Goal: Task Accomplishment & Management: Manage account settings

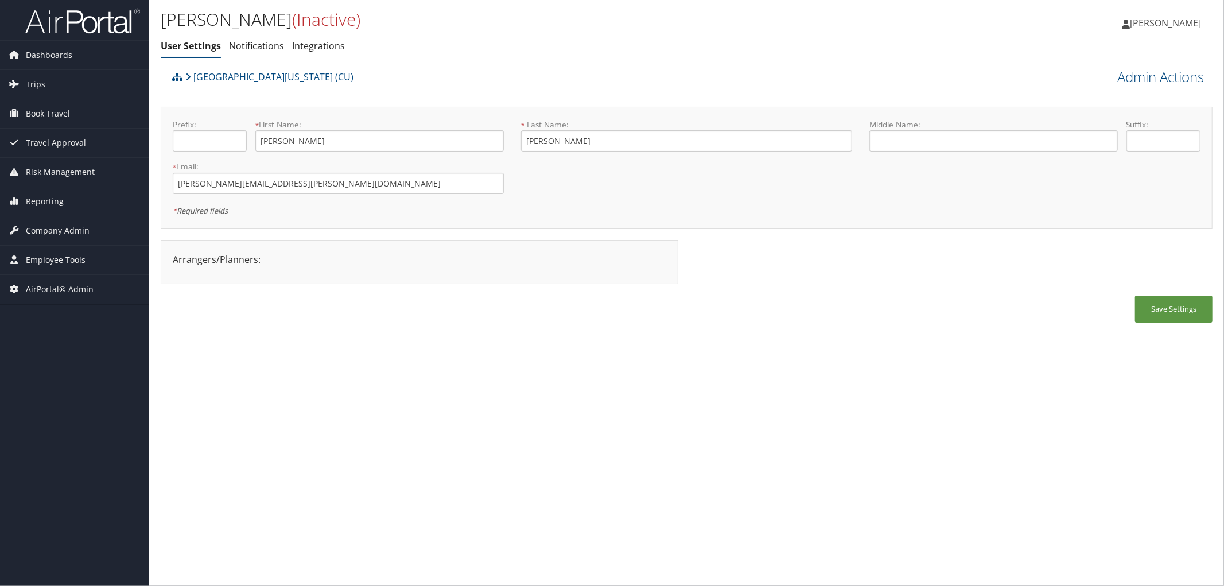
click at [427, 67] on div "University of Colorado (CU)" at bounding box center [555, 80] width 772 height 31
click at [422, 59] on div "Molly Boettiger User Settings Notifications Integrations User Settings Notifica…" at bounding box center [511, 36] width 701 height 60
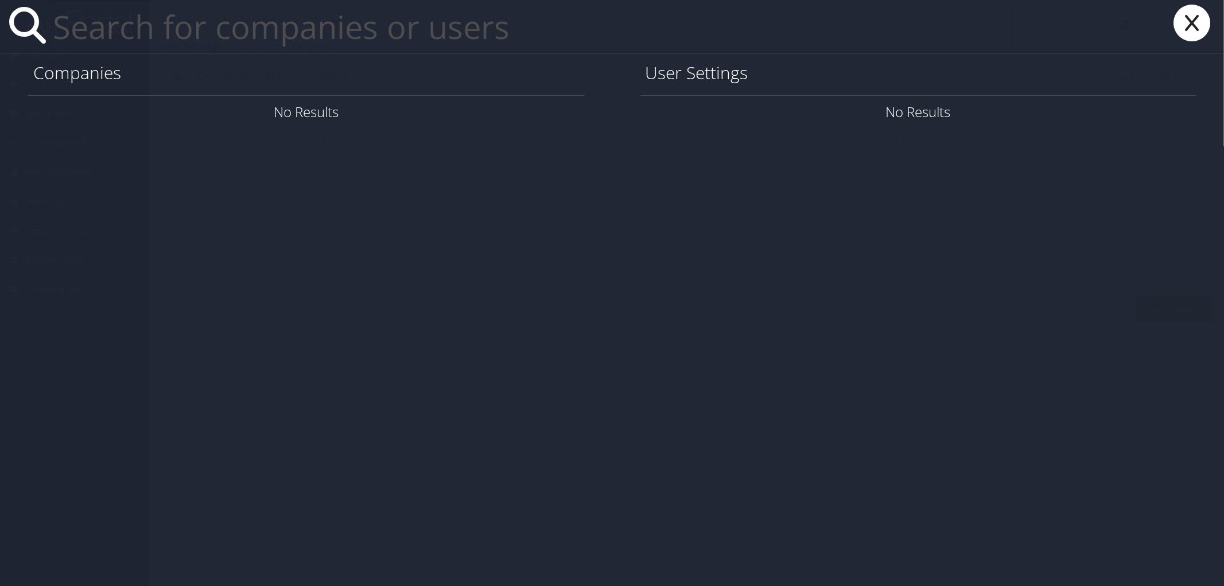
click at [193, 26] on input "text" at bounding box center [530, 26] width 965 height 53
paste input "jdeaton@sandiego.edu"
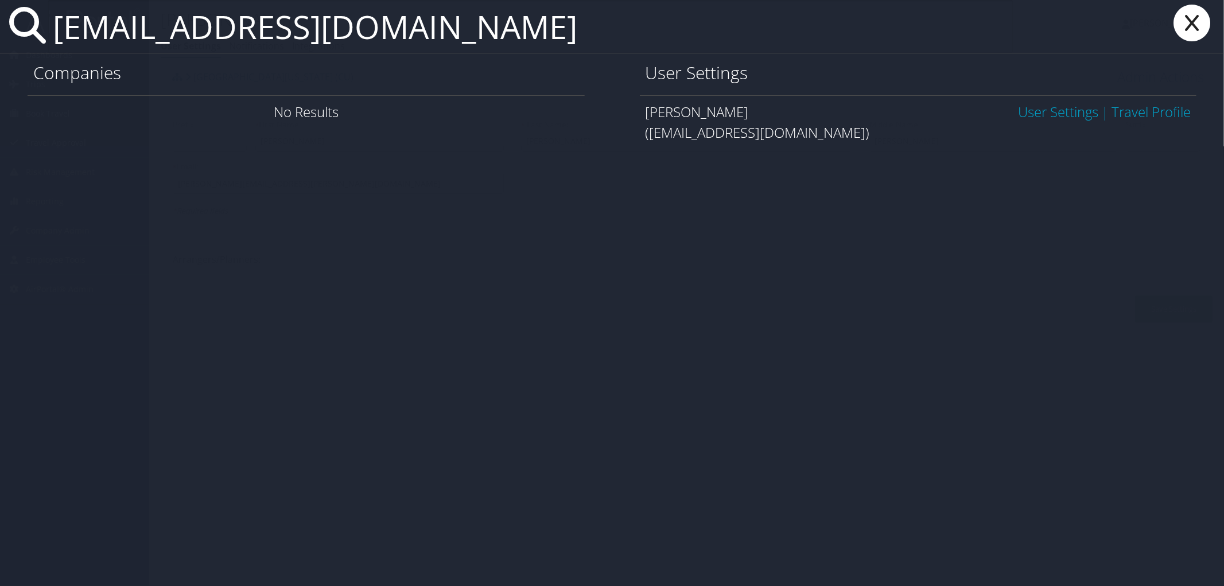
type input "jdeaton@sandiego.edu"
click at [1030, 115] on link "User Settings" at bounding box center [1058, 111] width 80 height 19
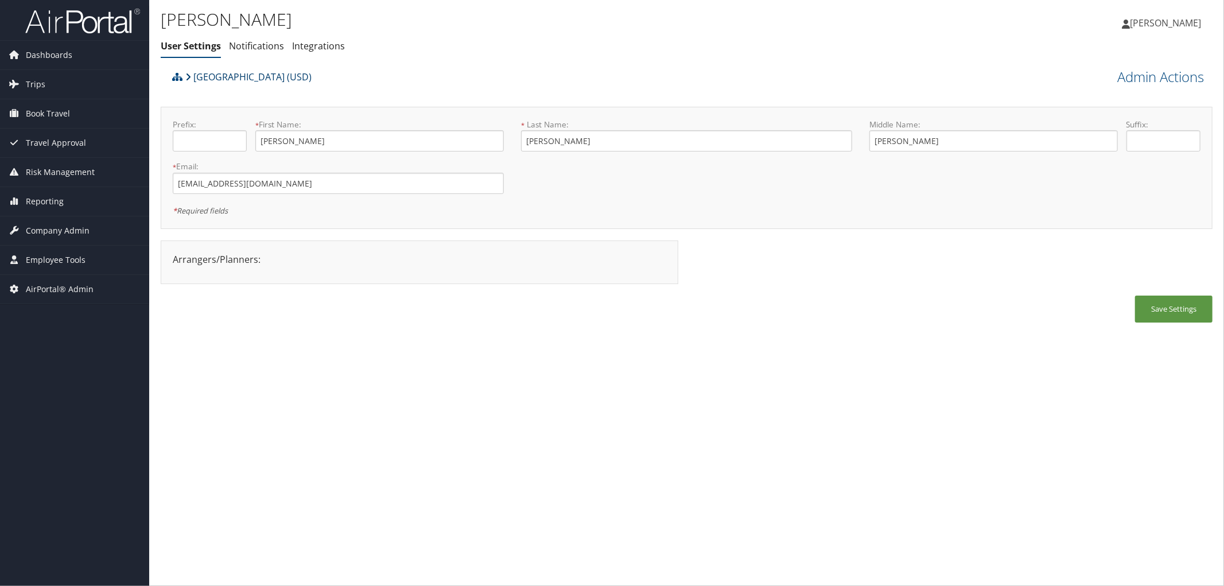
click at [270, 72] on link "[GEOGRAPHIC_DATA] (USD)" at bounding box center [248, 76] width 126 height 23
click at [424, 33] on div "Janice Deaton User Settings Notifications Integrations User Settings Notificati…" at bounding box center [511, 31] width 701 height 49
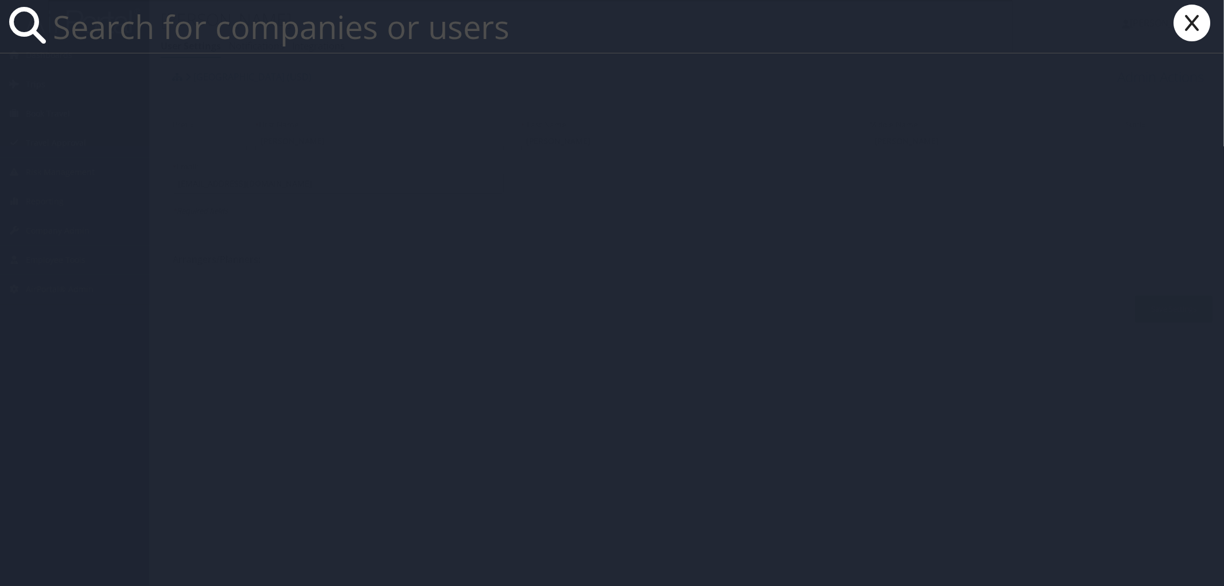
paste input "LADY.BETANCUR@NIELSEN.COM"
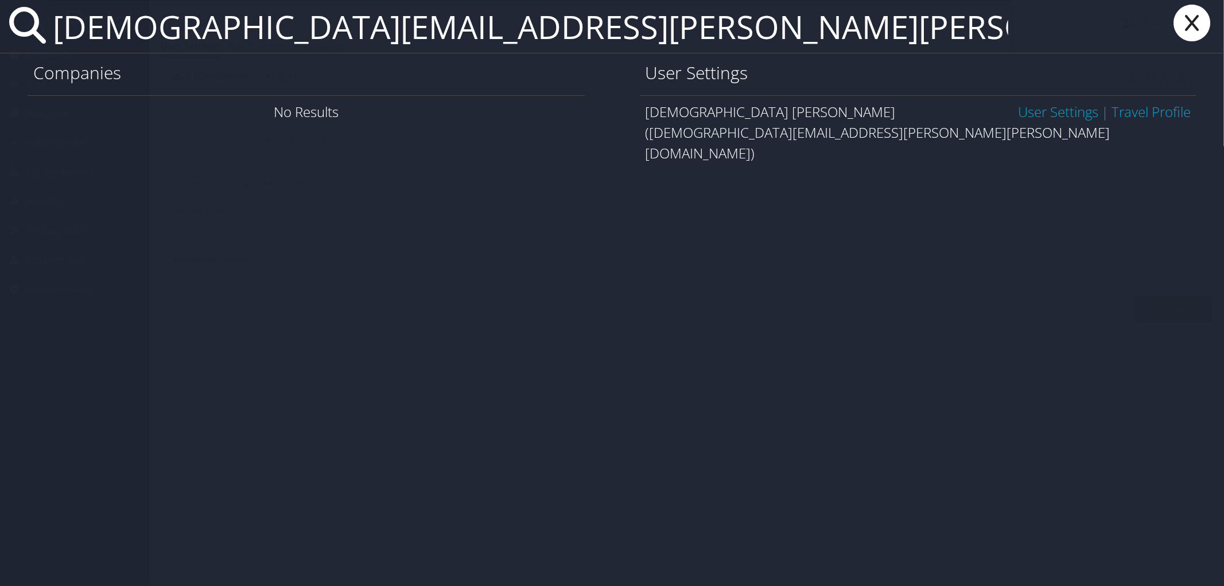
type input "LADY.BETANCUR@NIELSEN.COM"
click at [1045, 113] on link "User Settings" at bounding box center [1058, 111] width 80 height 19
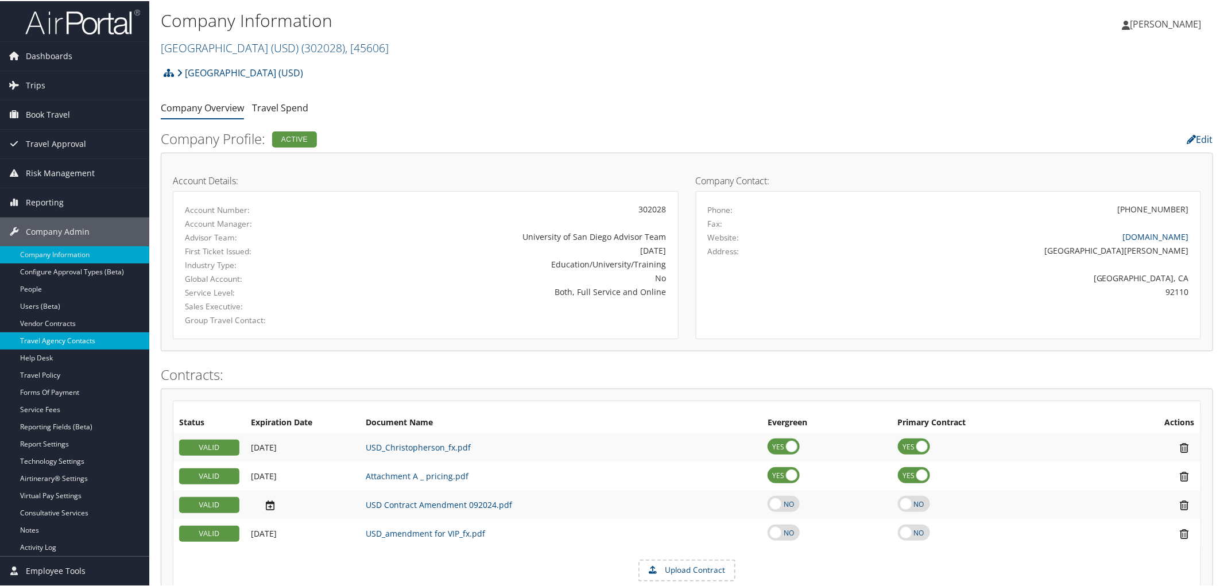
click at [58, 337] on link "Travel Agency Contacts" at bounding box center [74, 339] width 149 height 17
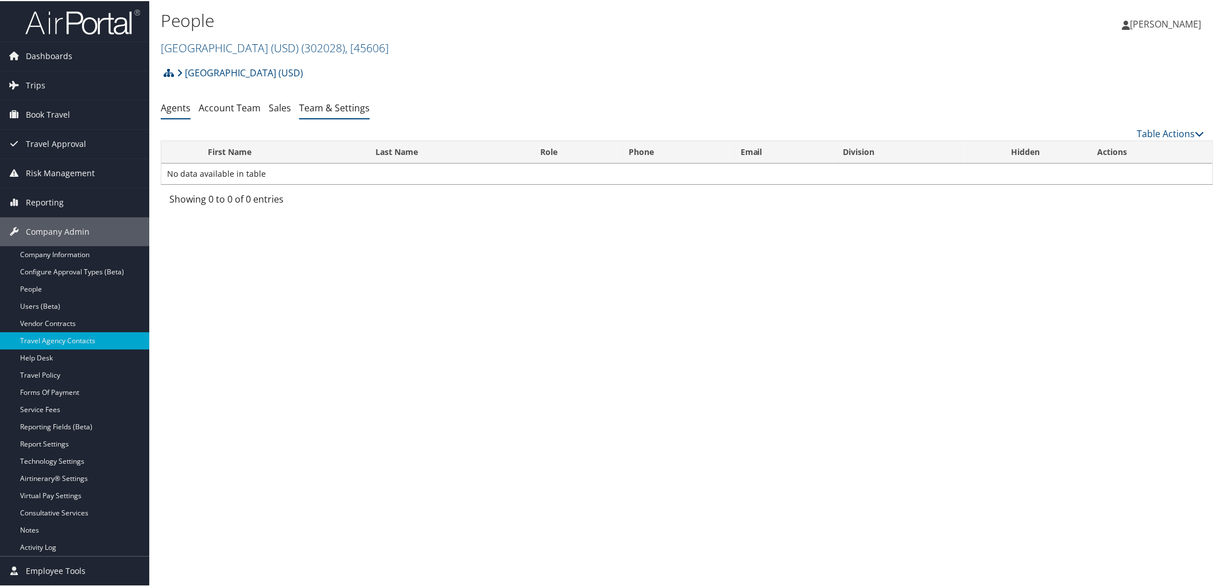
click at [316, 113] on li "Team & Settings" at bounding box center [334, 107] width 71 height 21
click at [339, 107] on link "Team & Settings" at bounding box center [334, 106] width 71 height 13
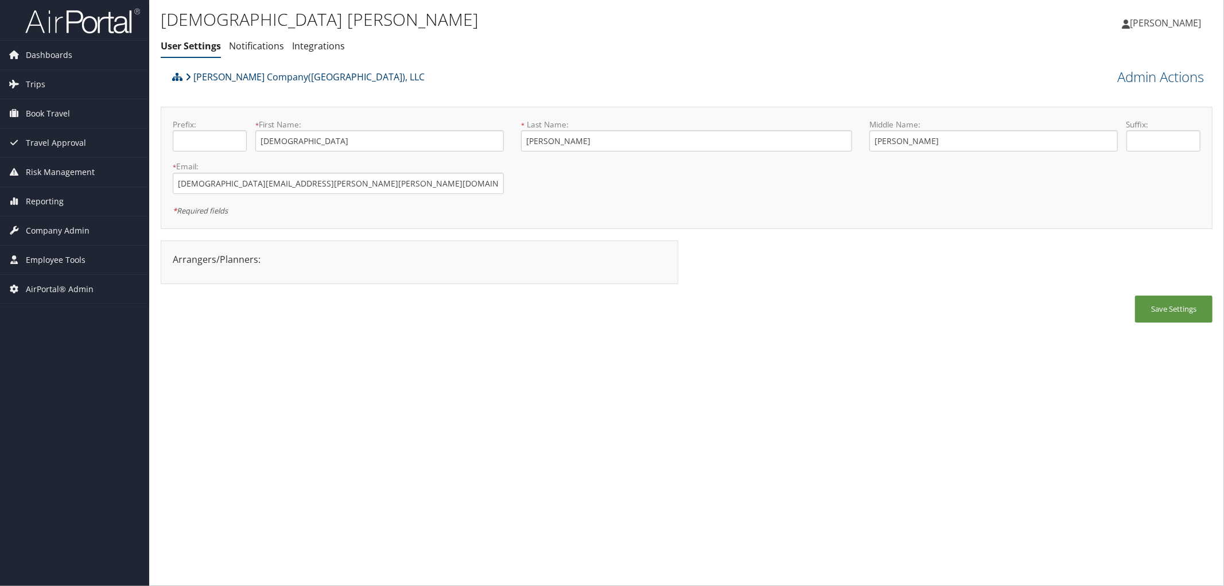
click at [258, 76] on link "[PERSON_NAME] Company([GEOGRAPHIC_DATA]), LLC" at bounding box center [304, 76] width 239 height 23
click at [261, 75] on link "[GEOGRAPHIC_DATA] (USD)" at bounding box center [248, 76] width 126 height 23
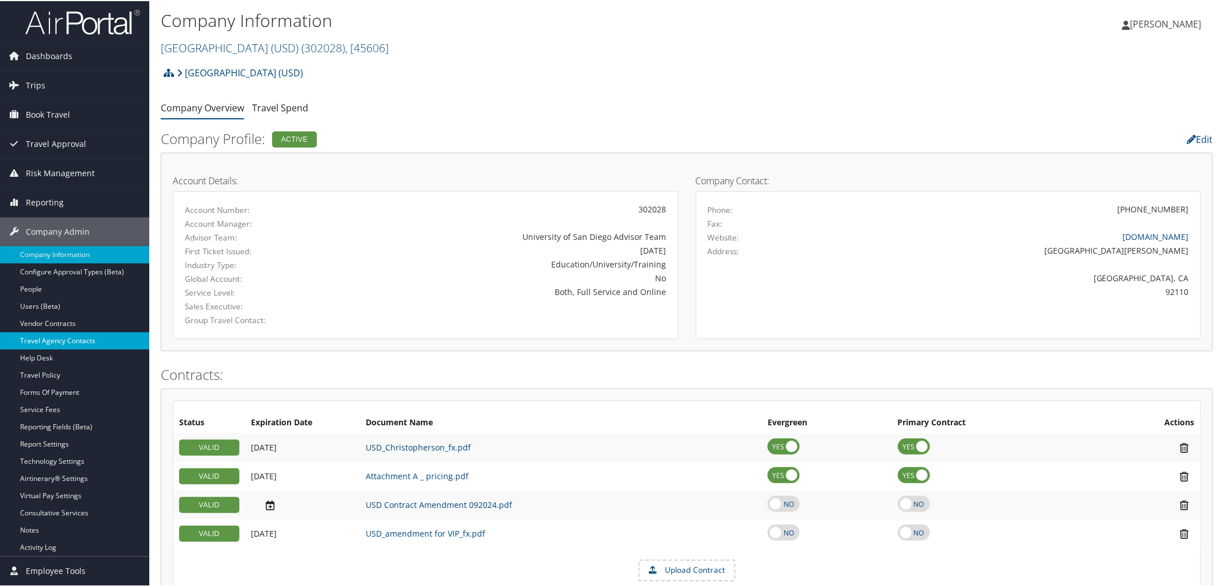
click at [63, 339] on link "Travel Agency Contacts" at bounding box center [74, 339] width 149 height 17
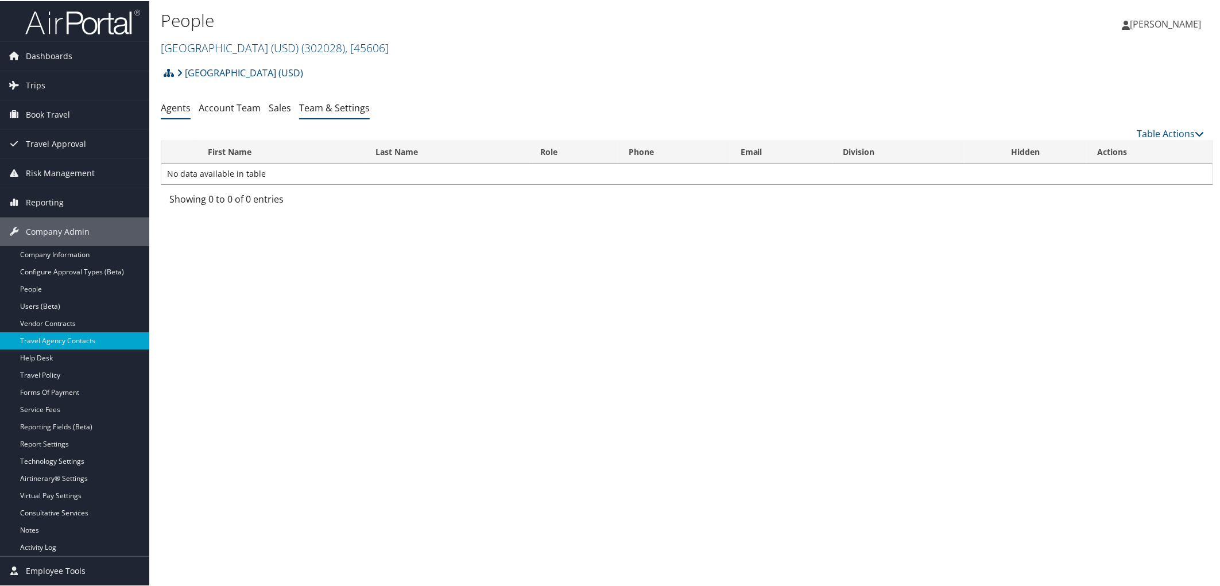
click at [352, 111] on link "Team & Settings" at bounding box center [334, 106] width 71 height 13
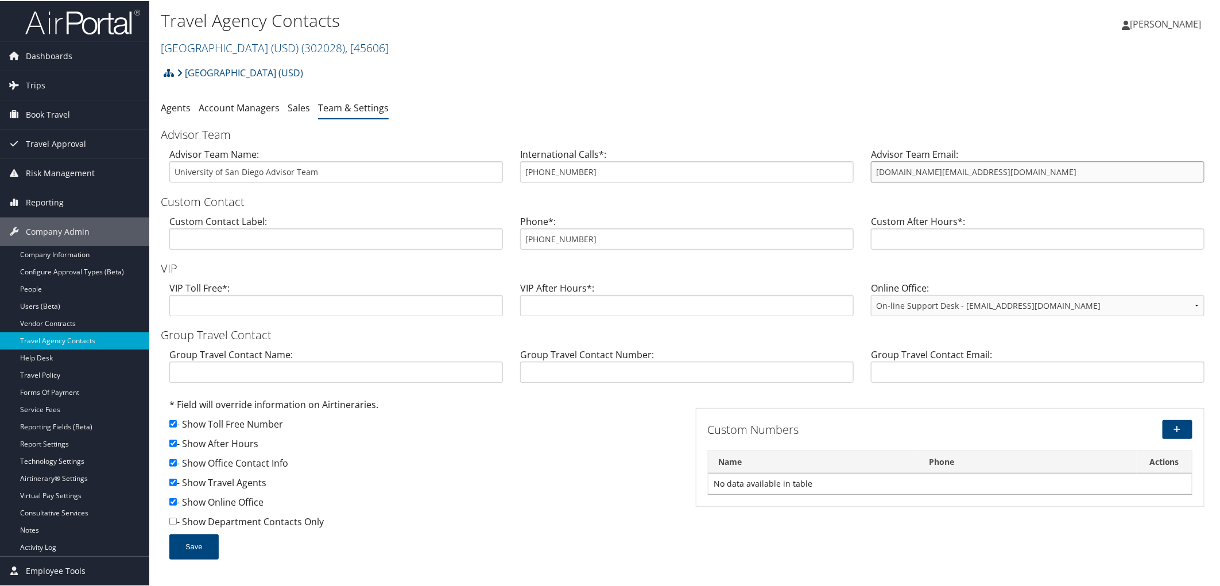
drag, startPoint x: 956, startPoint y: 156, endPoint x: 821, endPoint y: 148, distance: 135.1
click at [821, 148] on div "Advisor Team Name: University of San Diego Advisor Team International Calls*: […" at bounding box center [687, 168] width 1052 height 44
drag, startPoint x: 592, startPoint y: 237, endPoint x: 505, endPoint y: 228, distance: 87.7
click at [505, 228] on div "Custom Contact Label: Phone*: [PHONE_NUMBER] Custom After Hours*:" at bounding box center [687, 235] width 1052 height 44
